Goal: Navigation & Orientation: Find specific page/section

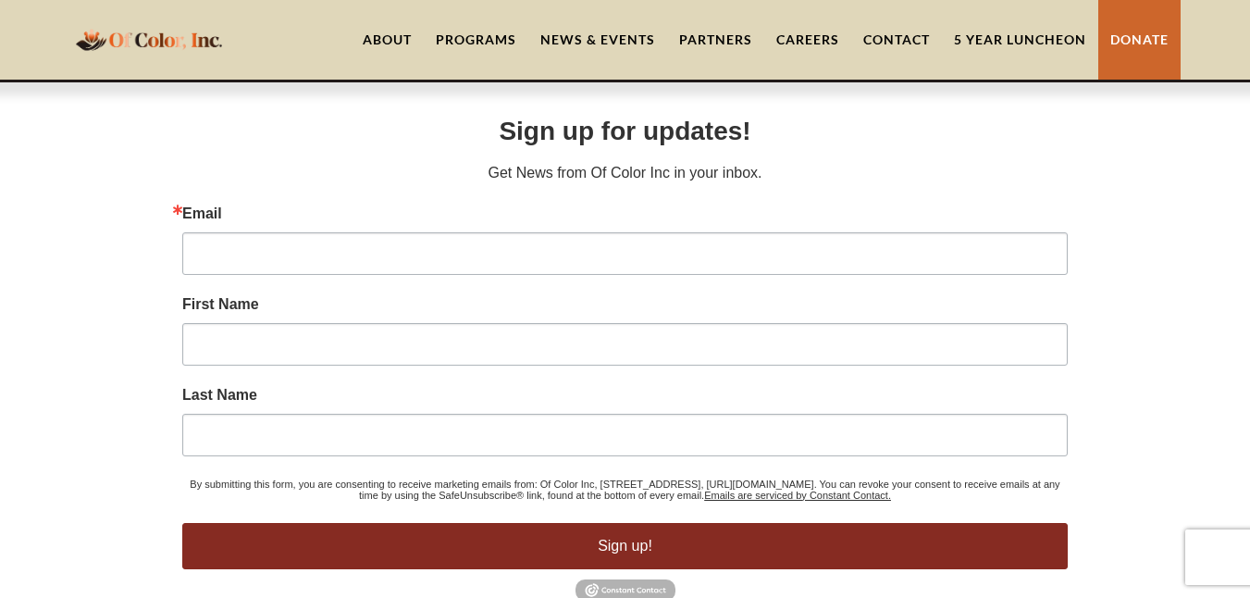
scroll to position [7005, 0]
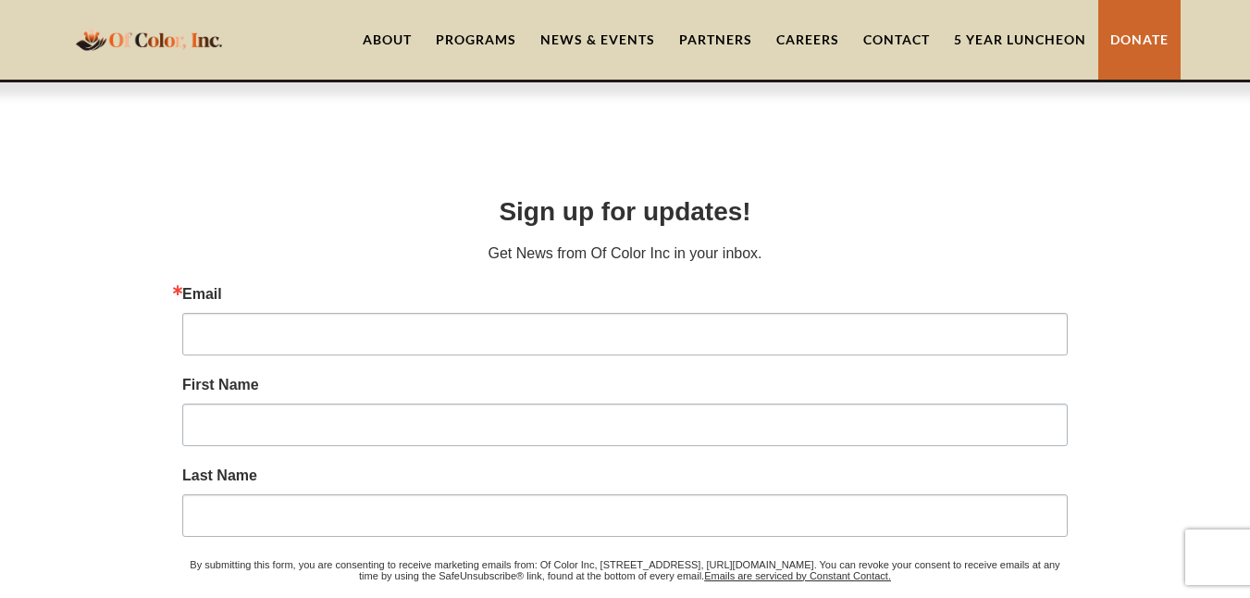
click at [739, 42] on link "Partners" at bounding box center [715, 40] width 97 height 80
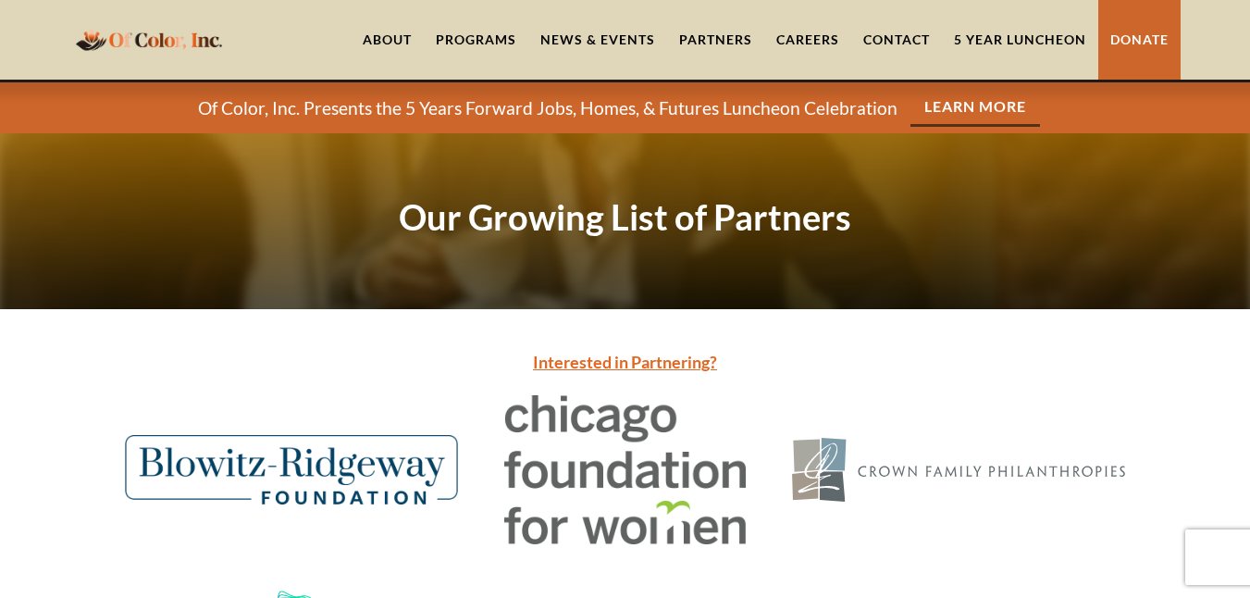
click at [1034, 45] on link "5 Year Luncheon" at bounding box center [1020, 40] width 156 height 80
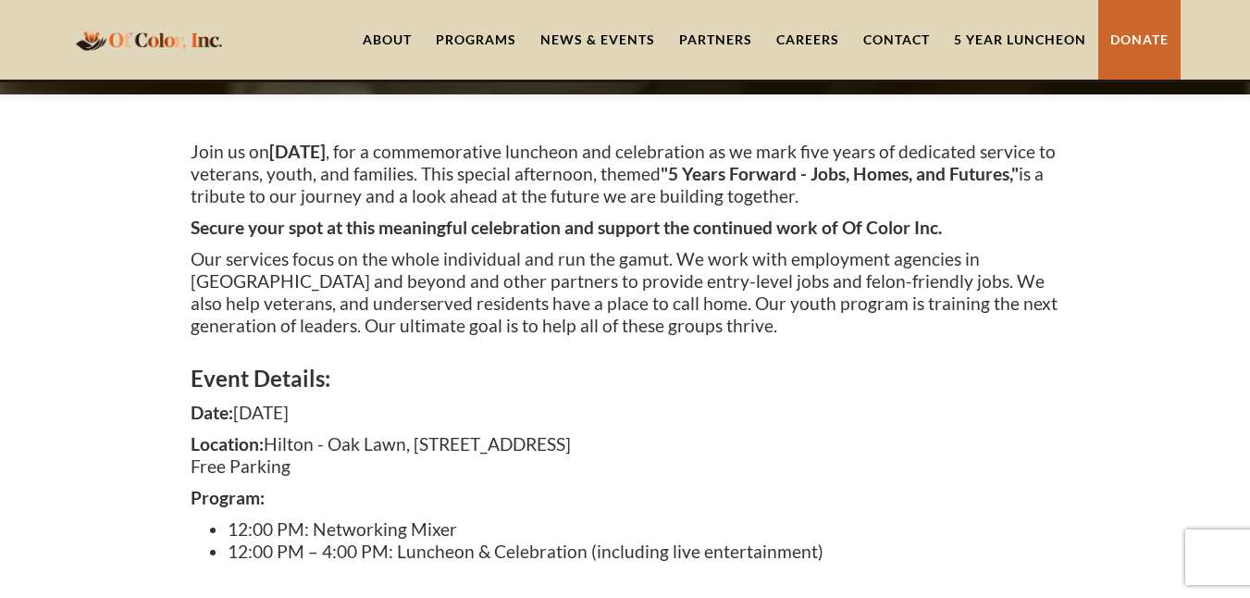
scroll to position [307, 0]
